Goal: Task Accomplishment & Management: Complete application form

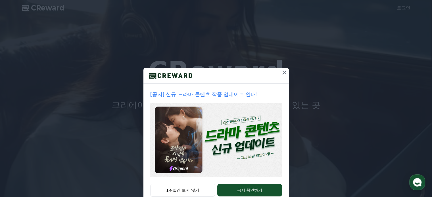
scroll to position [15, 0]
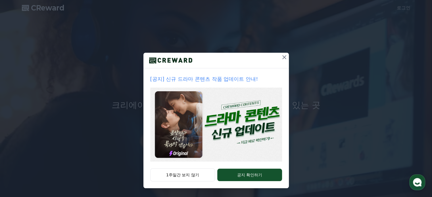
click at [237, 113] on img at bounding box center [216, 125] width 132 height 74
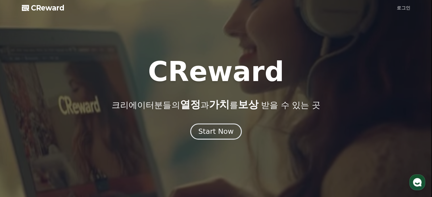
click at [226, 130] on div "Start Now" at bounding box center [215, 132] width 35 height 10
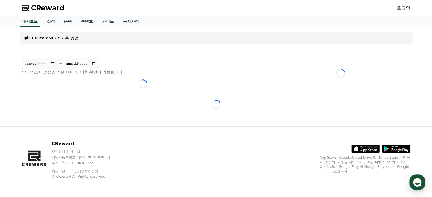
click at [406, 6] on link "로그인" at bounding box center [403, 8] width 14 height 7
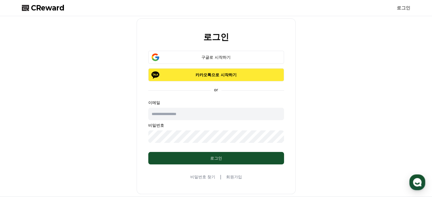
click at [249, 73] on p "카카오톡으로 시작하기" at bounding box center [215, 75] width 119 height 6
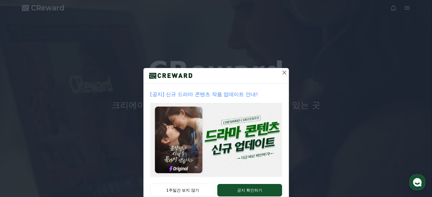
click at [281, 73] on icon at bounding box center [284, 72] width 7 height 7
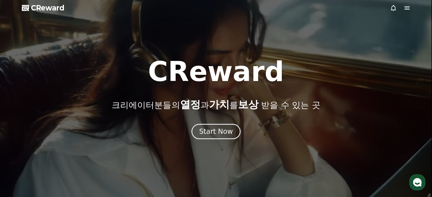
click at [410, 5] on icon at bounding box center [406, 8] width 7 height 7
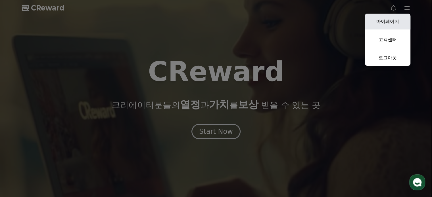
click at [392, 23] on link "마이페이지" at bounding box center [387, 22] width 45 height 16
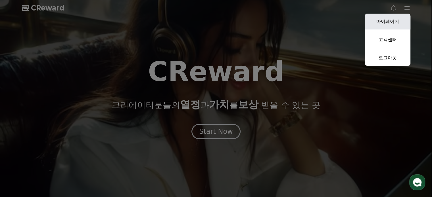
select select "**********"
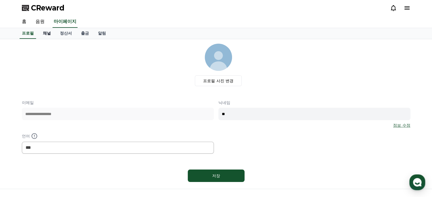
click at [45, 34] on link "채널" at bounding box center [46, 33] width 17 height 11
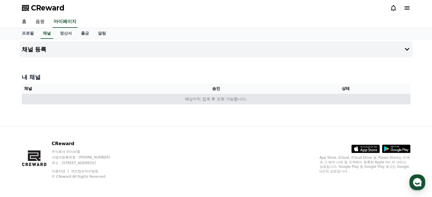
click at [81, 94] on td "예상수익 집계 후 조회 가능합니다." at bounding box center [216, 99] width 388 height 10
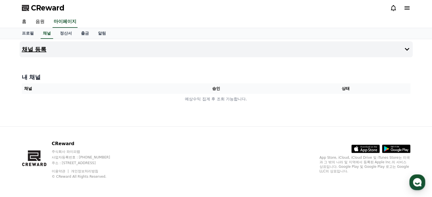
click at [46, 47] on h4 "채널 등록" at bounding box center [34, 49] width 25 height 6
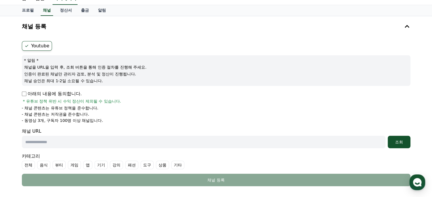
scroll to position [57, 0]
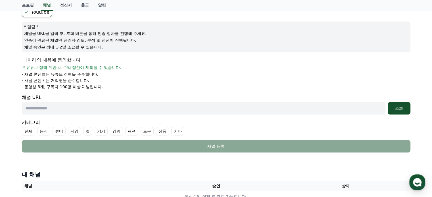
click at [179, 131] on label "기타" at bounding box center [177, 131] width 13 height 9
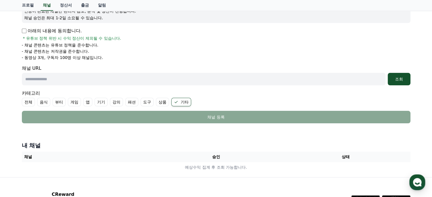
scroll to position [23, 0]
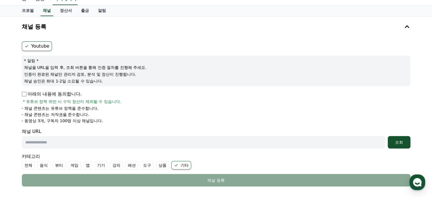
drag, startPoint x: 24, startPoint y: 104, endPoint x: 94, endPoint y: 122, distance: 72.5
click at [94, 122] on div "아래의 내용에 동의합니다. * 유튜브 정책 위반 시 수익 정산이 제외될 수 있습니다. - 채널 콘텐츠는 유튜브 정책을 준수합니다. - 채널 콘…" at bounding box center [216, 107] width 388 height 33
click at [99, 108] on li "- 채널 콘텐츠는 유튜브 정책을 준수합니다." at bounding box center [216, 109] width 388 height 6
drag, startPoint x: 110, startPoint y: 119, endPoint x: 26, endPoint y: 107, distance: 85.7
click at [26, 107] on ul "- 채널 콘텐츠는 유튜브 정책을 준수합니다. - 채널 콘텐츠는 저작권을 준수합니다. - 동영상 3개, 구독자 100명 이상 채널입니다." at bounding box center [216, 115] width 388 height 18
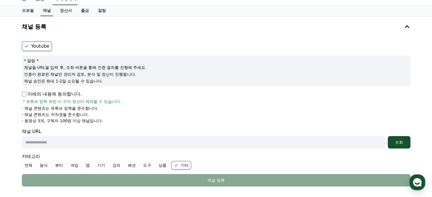
click at [26, 107] on p "- 채널 콘텐츠는 유튜브 정책을 준수합니다." at bounding box center [60, 109] width 77 height 6
drag, startPoint x: 31, startPoint y: 119, endPoint x: 150, endPoint y: 122, distance: 118.9
click at [150, 122] on li "- 동영상 3개, 구독자 100명 이상 채널입니다." at bounding box center [216, 121] width 388 height 6
